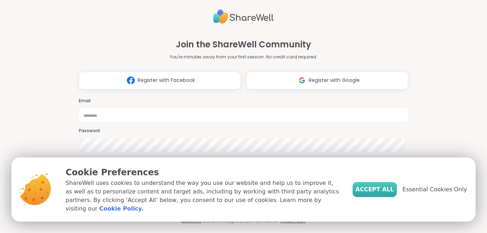
click at [383, 193] on span "Accept All" at bounding box center [374, 189] width 38 height 9
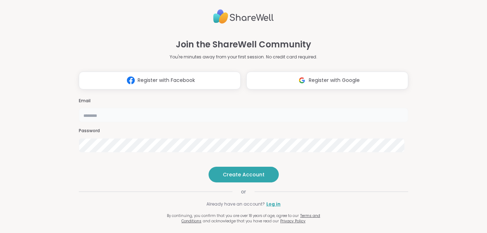
click at [235, 108] on input "email" at bounding box center [243, 115] width 329 height 14
type input "**********"
click at [234, 178] on span "Create Account" at bounding box center [244, 174] width 42 height 7
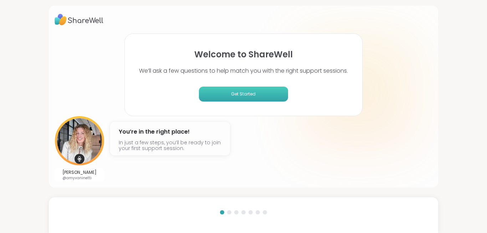
click at [236, 94] on span "Get Started" at bounding box center [243, 94] width 83 height 6
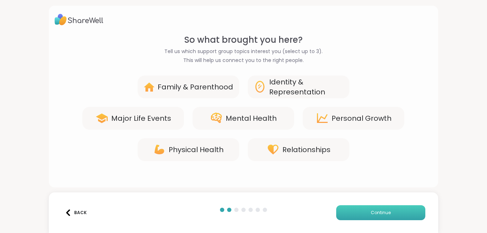
click at [376, 212] on span "Continue" at bounding box center [381, 213] width 20 height 6
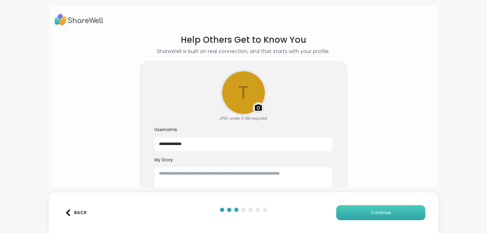
click at [374, 213] on span "Continue" at bounding box center [381, 213] width 20 height 6
